Goal: Task Accomplishment & Management: Use online tool/utility

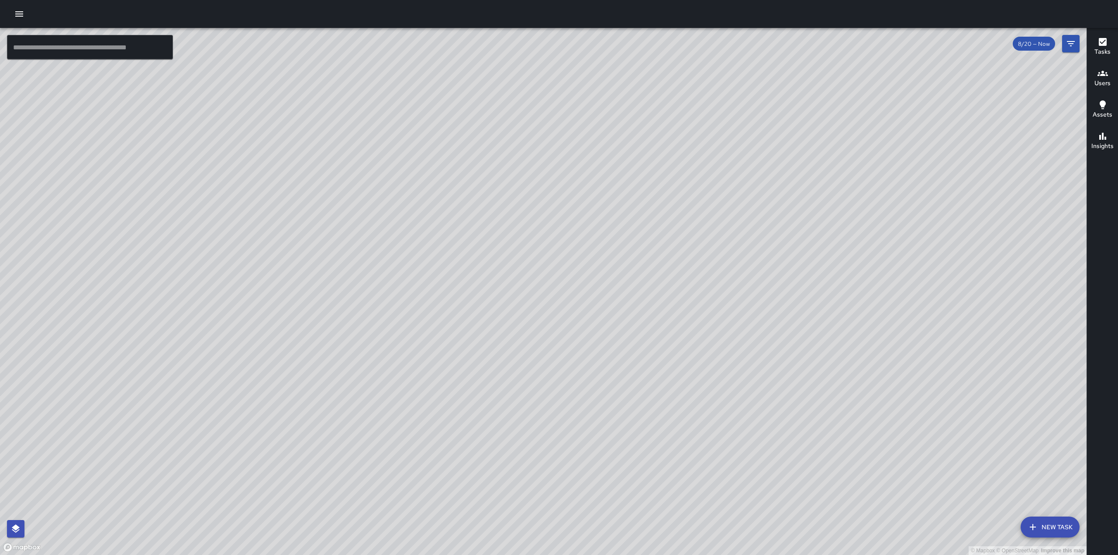
click at [19, 15] on icon "button" at bounding box center [19, 14] width 10 height 10
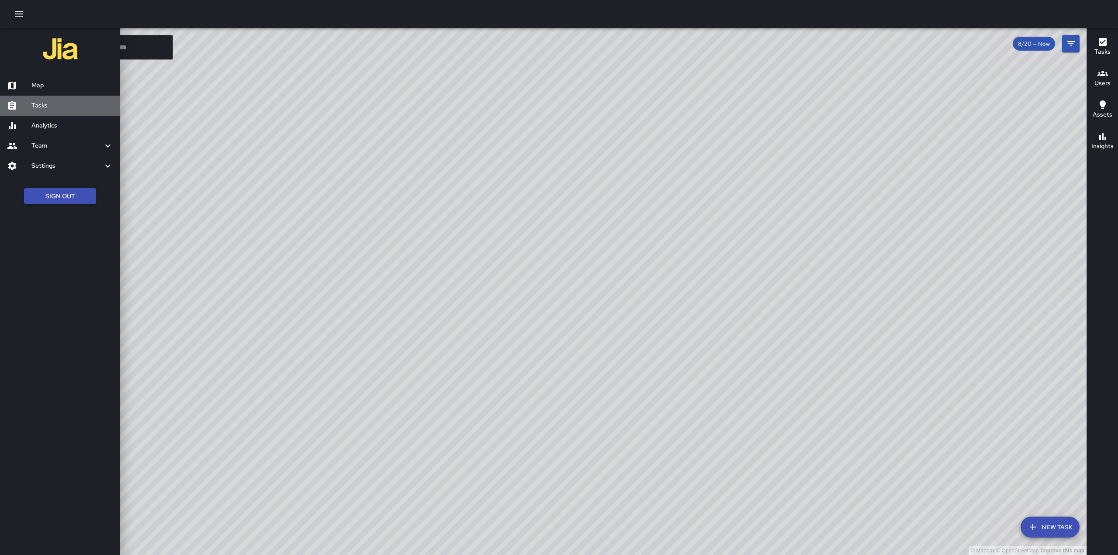
click at [34, 110] on h6 "Tasks" at bounding box center [72, 106] width 82 height 10
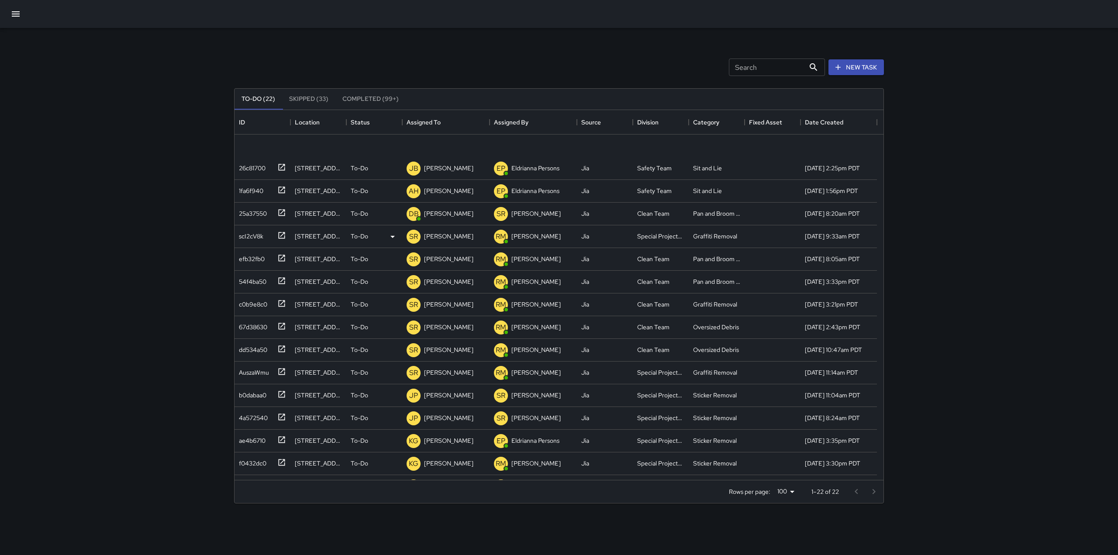
scroll to position [154, 0]
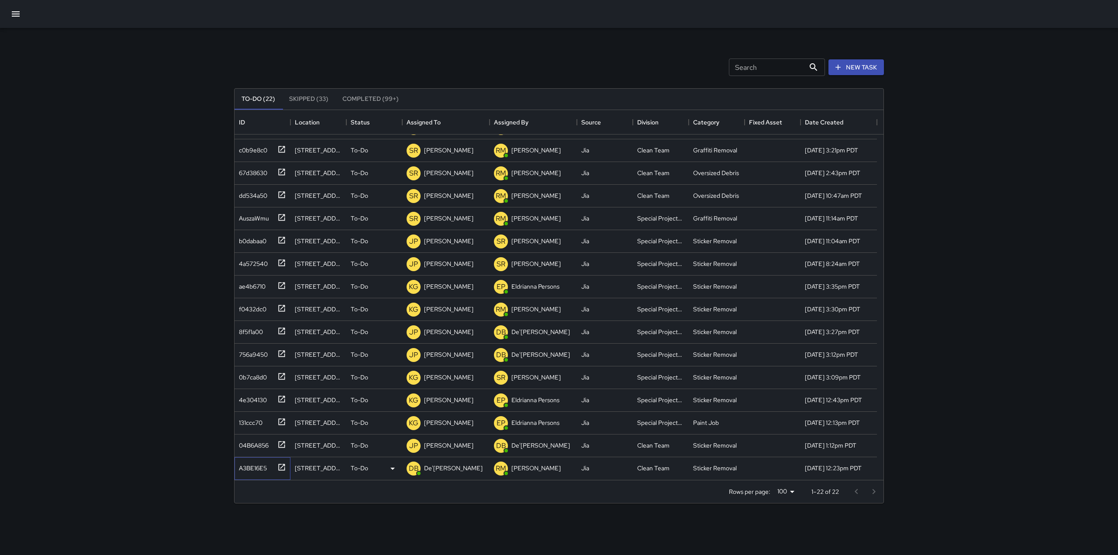
click at [281, 467] on icon at bounding box center [281, 467] width 9 height 9
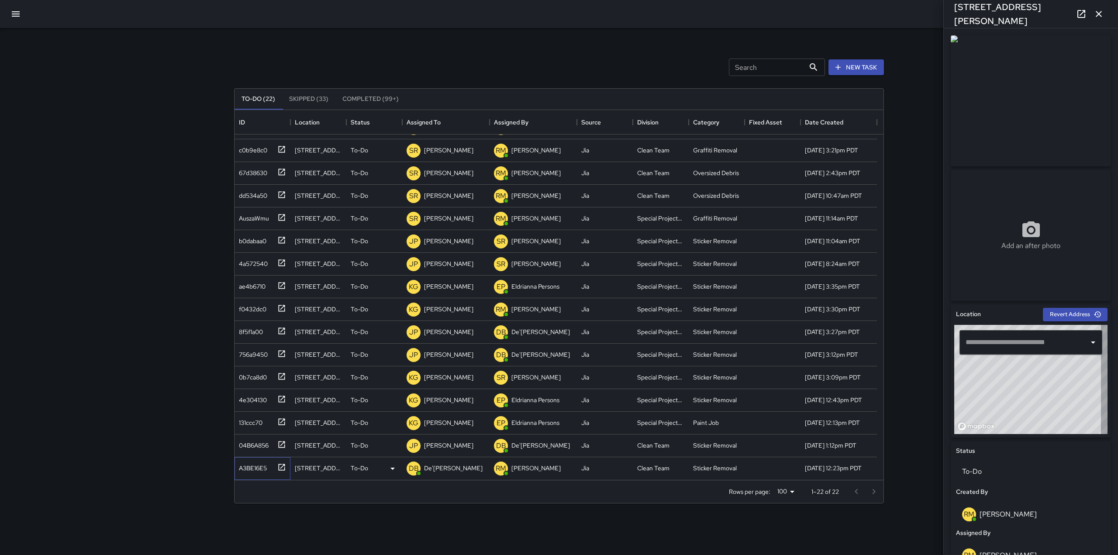
type input "**********"
click at [687, 46] on div "Search Search New Task" at bounding box center [559, 67] width 654 height 45
click at [1102, 14] on icon "button" at bounding box center [1099, 14] width 10 height 10
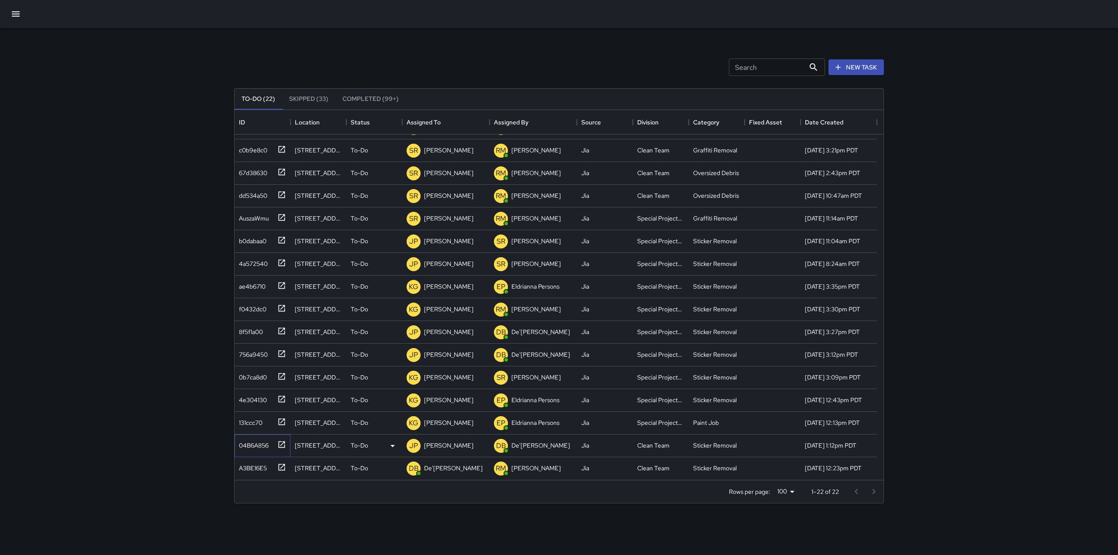
click at [284, 447] on icon at bounding box center [282, 444] width 7 height 7
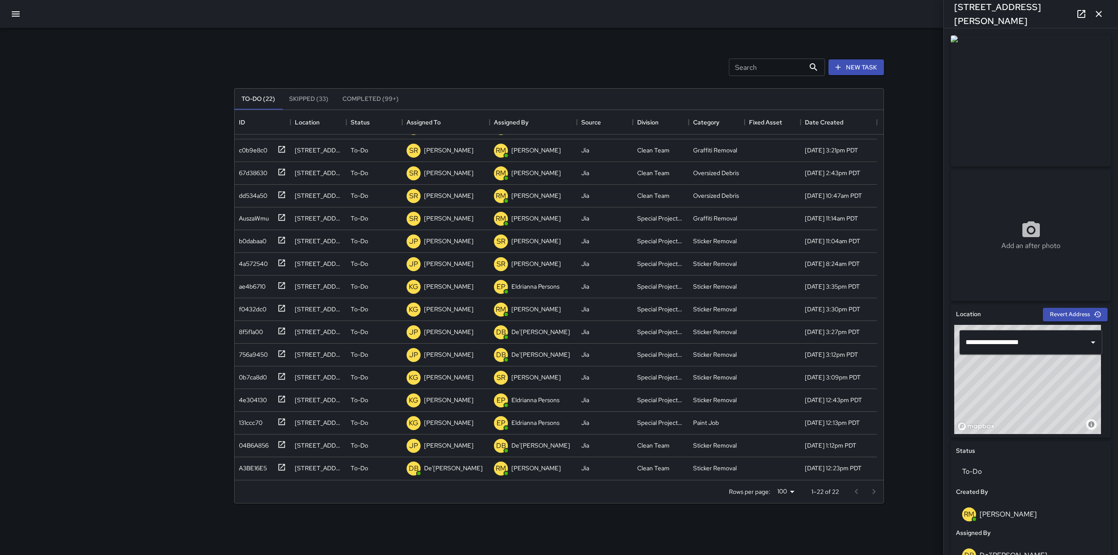
click at [1099, 13] on icon "button" at bounding box center [1099, 14] width 10 height 10
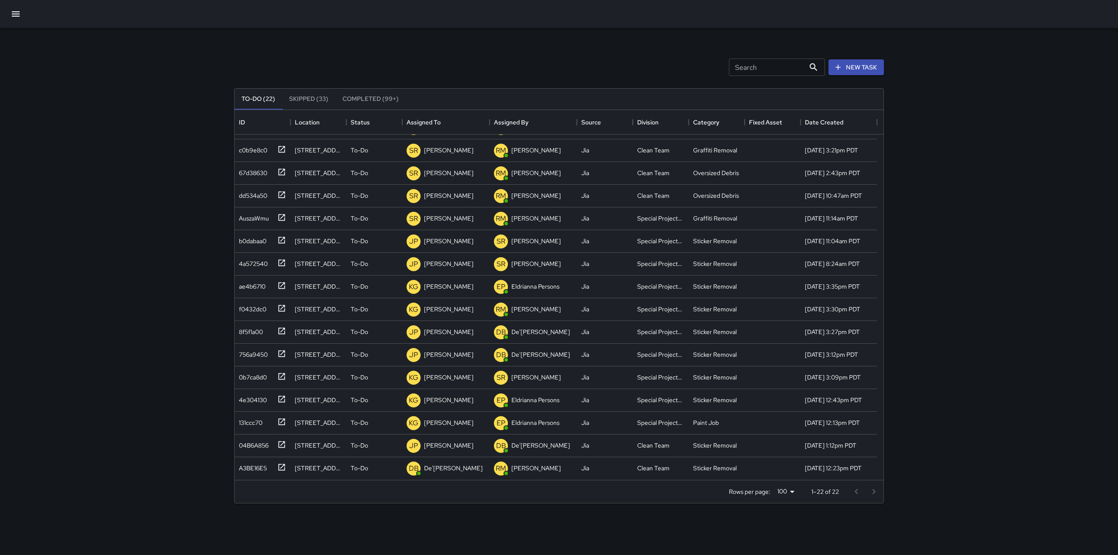
scroll to position [0, 0]
